Goal: Task Accomplishment & Management: Use online tool/utility

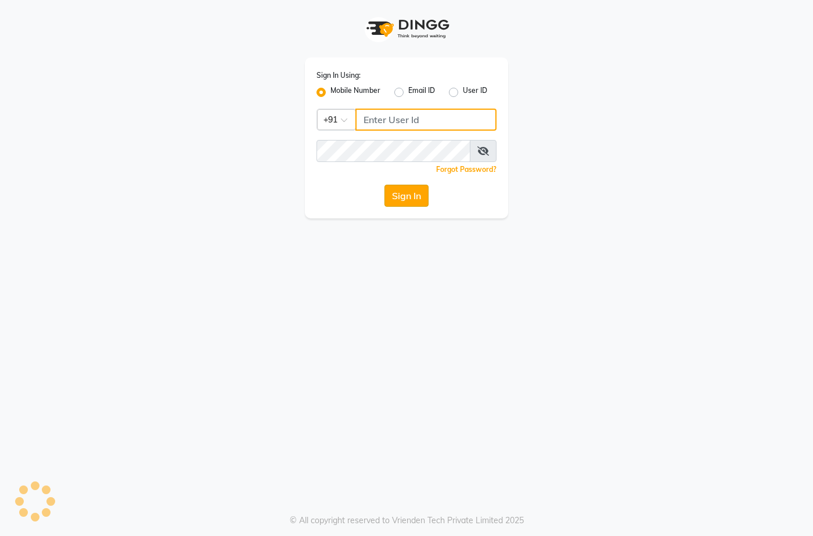
type input "7276004957"
click at [410, 192] on button "Sign In" at bounding box center [406, 196] width 44 height 22
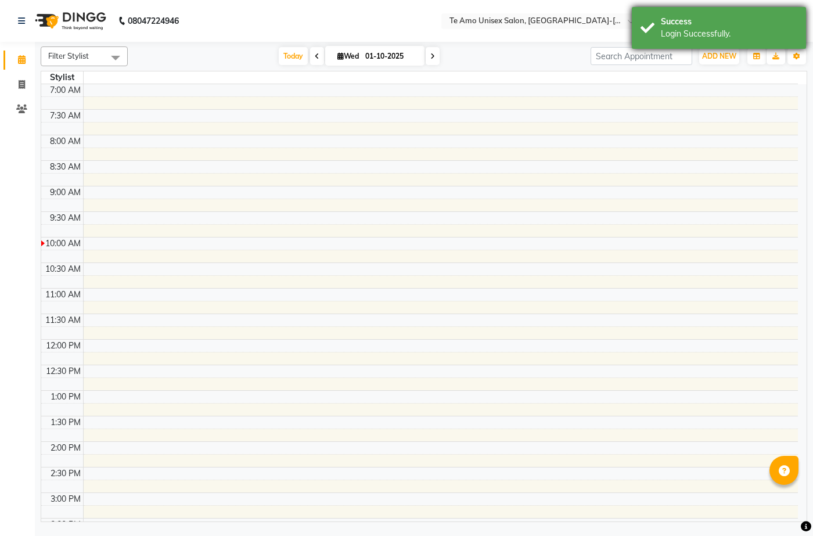
click at [670, 26] on div "Success" at bounding box center [729, 22] width 136 height 12
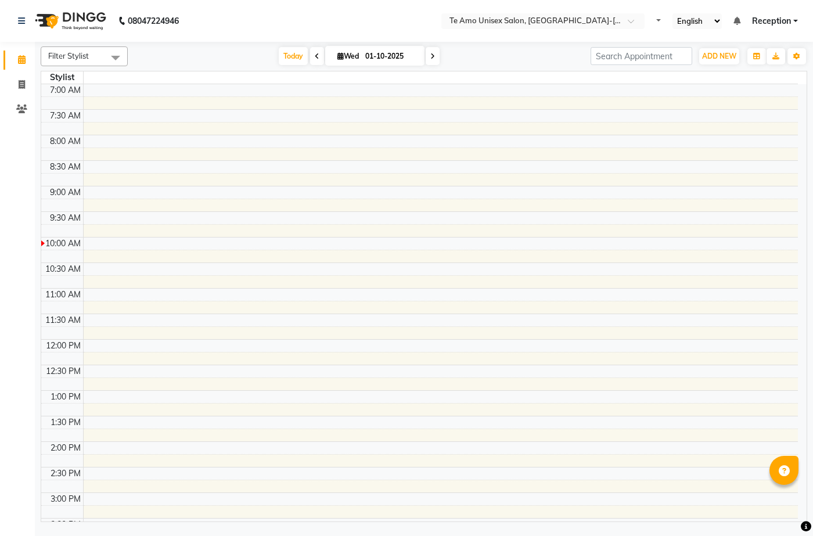
click at [670, 26] on div "Success" at bounding box center [729, 22] width 136 height 12
